Goal: Transaction & Acquisition: Book appointment/travel/reservation

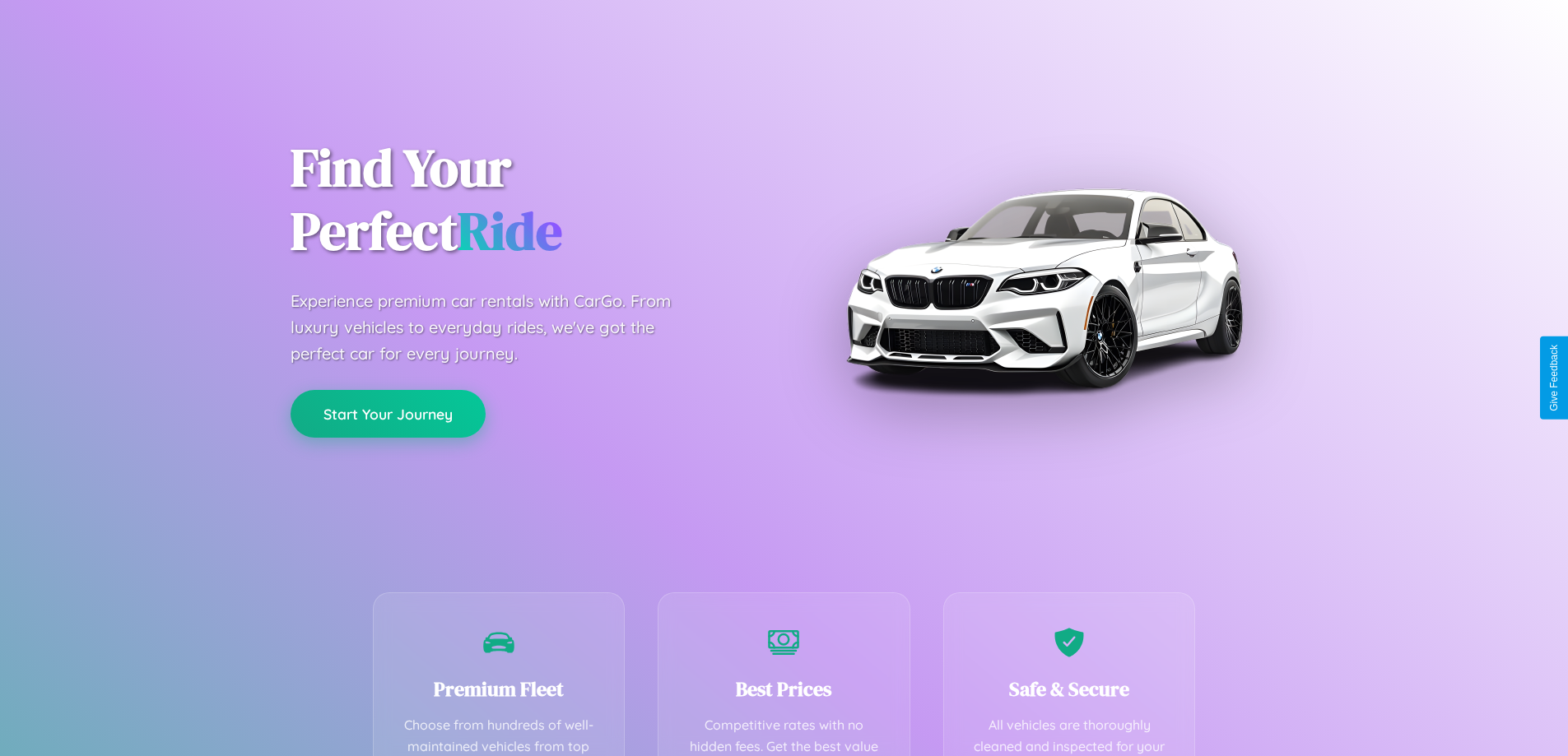
click at [387, 414] on button "Start Your Journey" at bounding box center [388, 413] width 195 height 48
click at [387, 413] on button "Start Your Journey" at bounding box center [388, 413] width 195 height 48
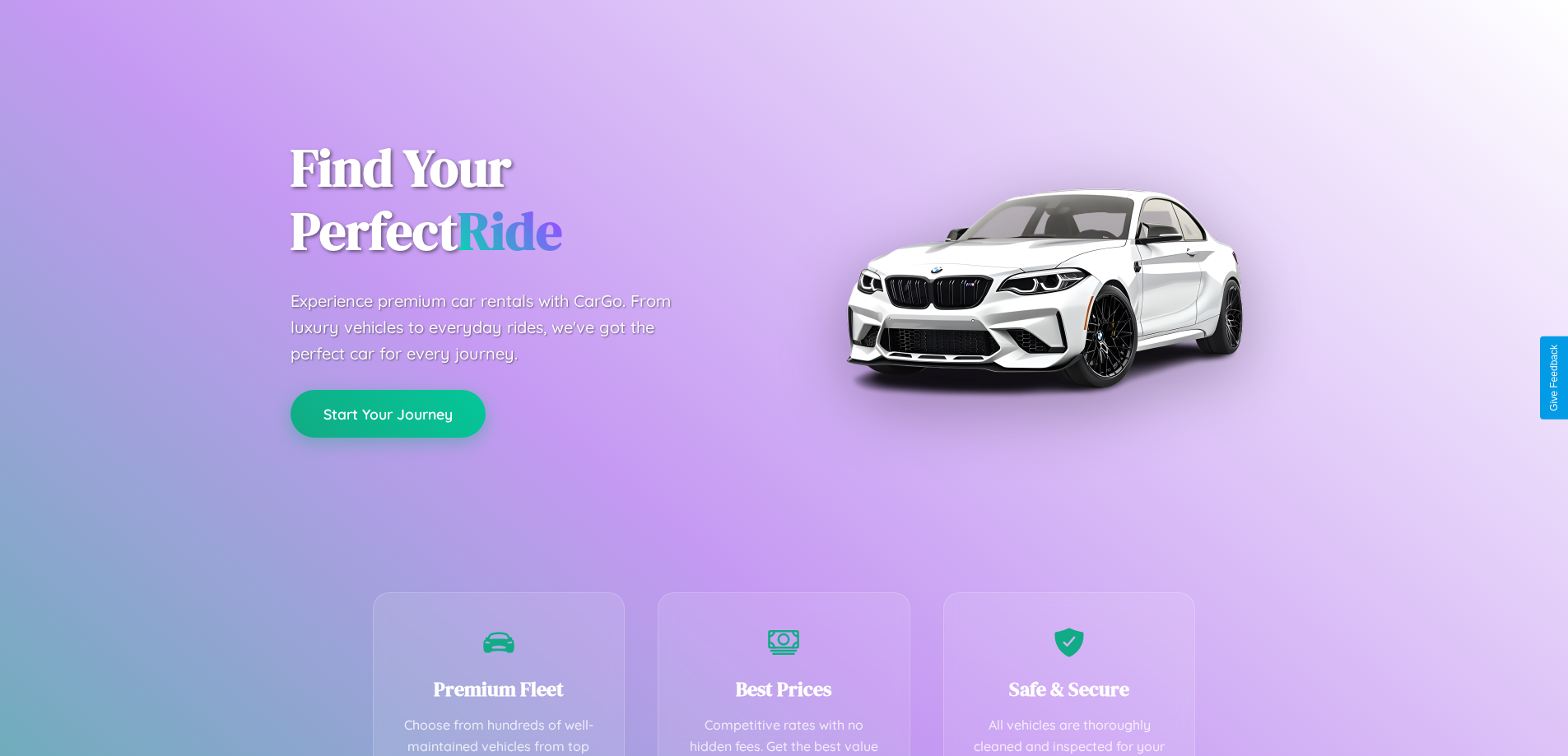
click at [387, 413] on button "Start Your Journey" at bounding box center [388, 413] width 195 height 48
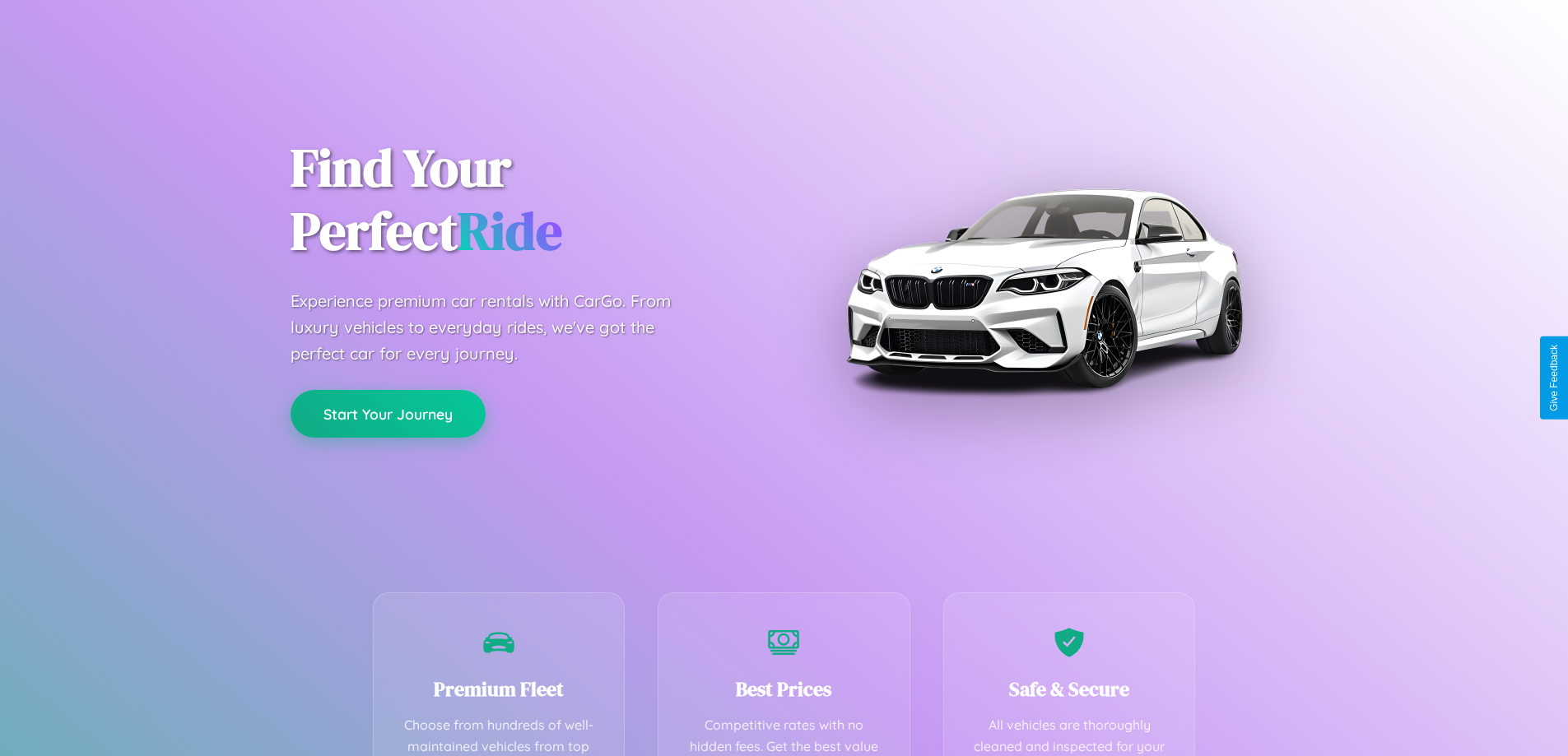
click at [387, 413] on button "Start Your Journey" at bounding box center [388, 413] width 195 height 48
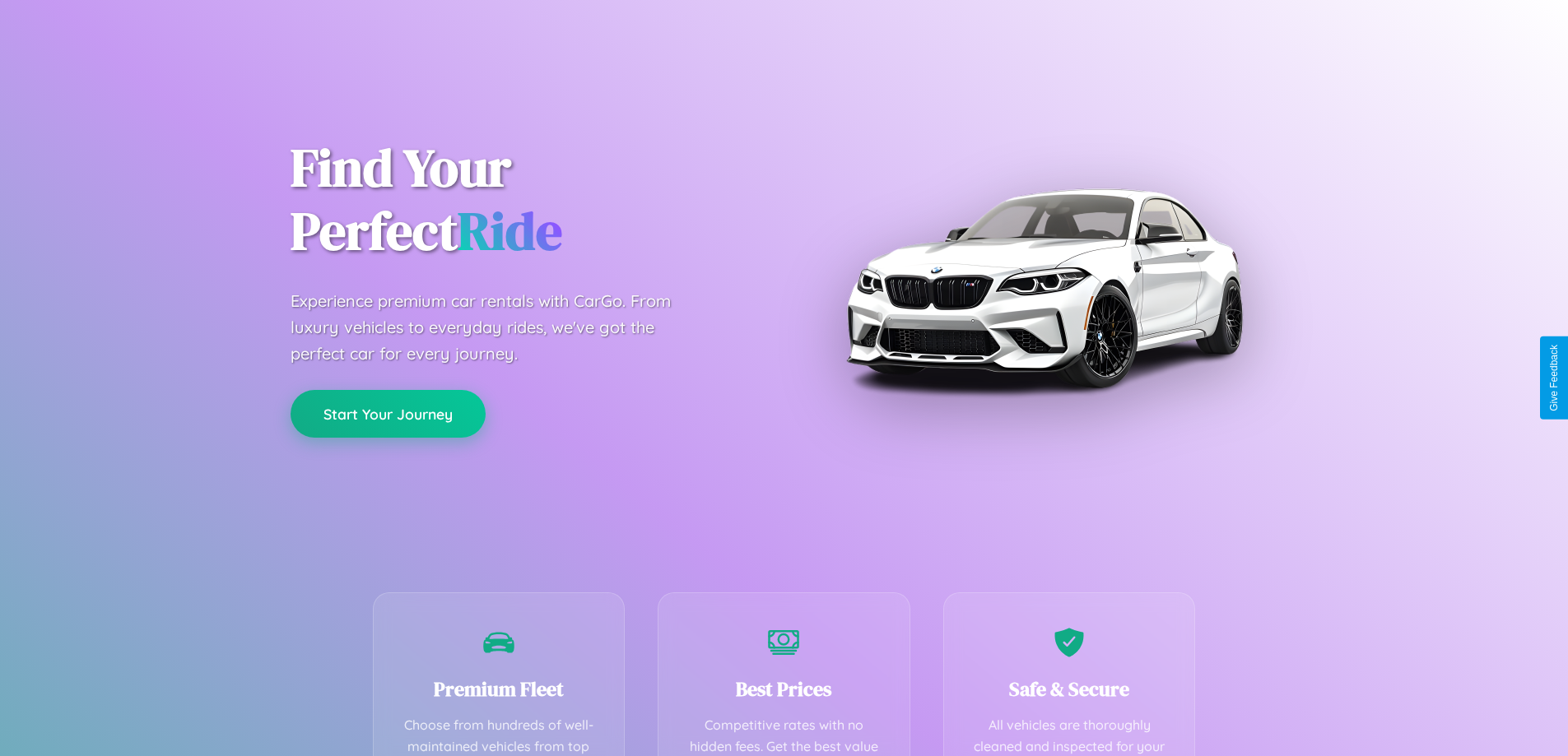
click at [387, 413] on button "Start Your Journey" at bounding box center [388, 413] width 195 height 48
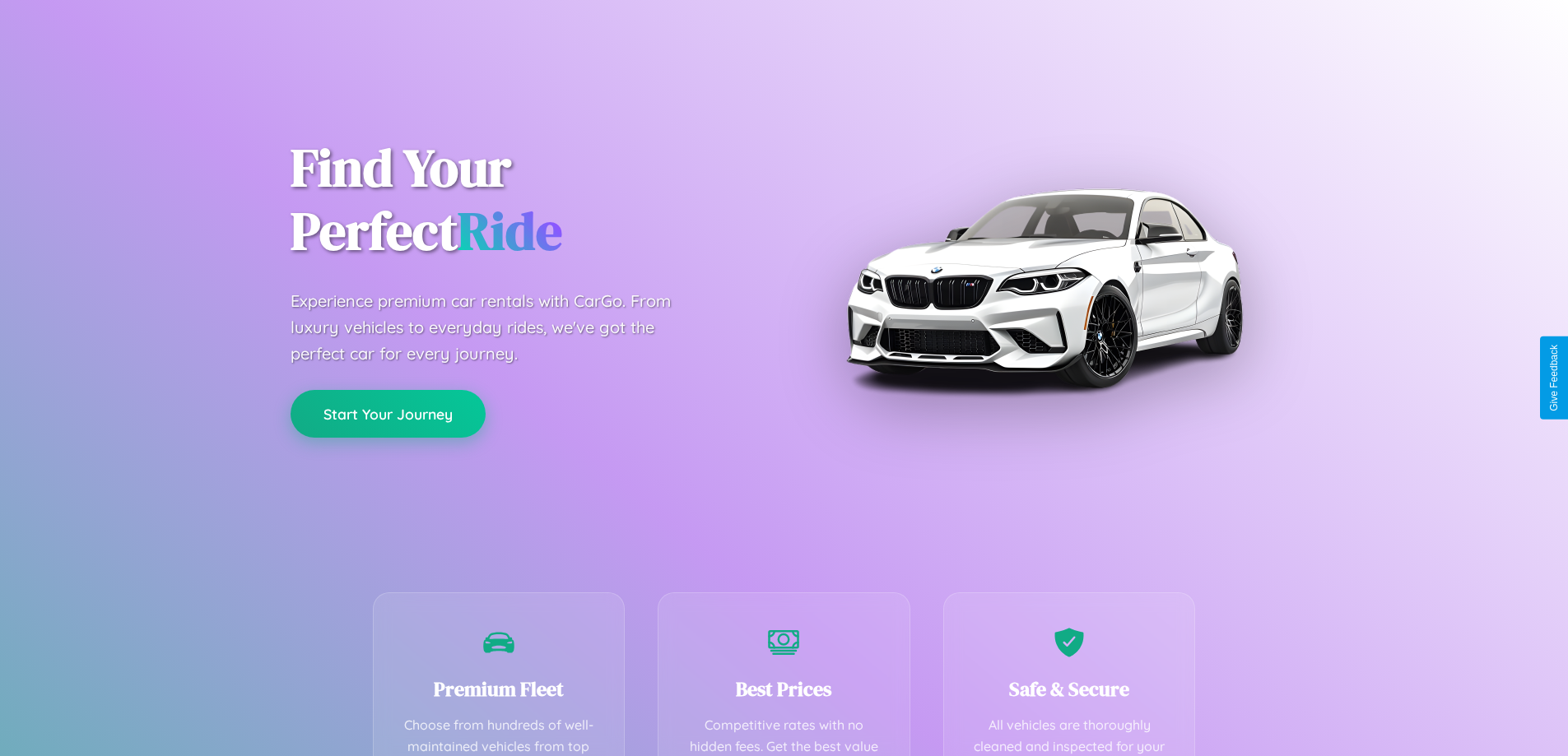
click at [387, 413] on button "Start Your Journey" at bounding box center [388, 413] width 195 height 48
